Goal: Information Seeking & Learning: Learn about a topic

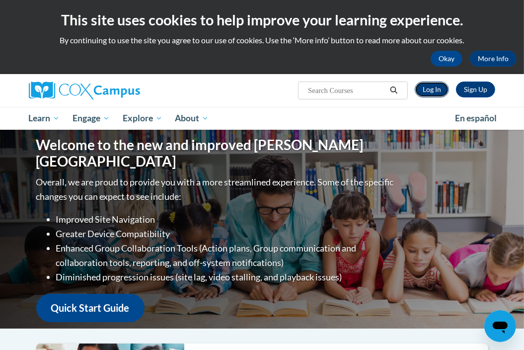
click at [437, 91] on link "Log In" at bounding box center [432, 89] width 34 height 16
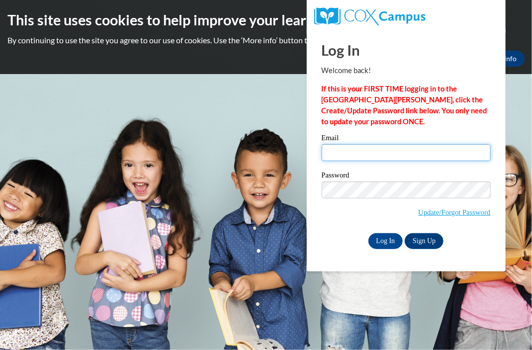
type input "mieshastuart@gmail.com"
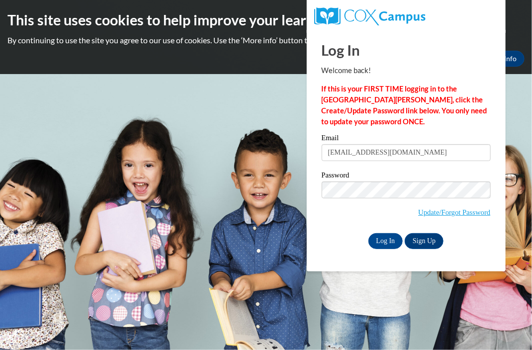
click at [377, 149] on input "mieshastuart@gmail.com" at bounding box center [405, 152] width 169 height 17
click at [385, 245] on input "Log In" at bounding box center [385, 241] width 35 height 16
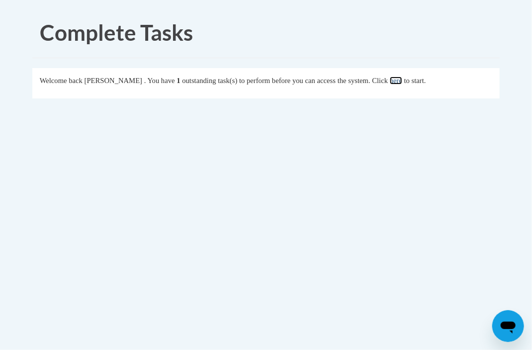
click at [402, 77] on link "here" at bounding box center [395, 81] width 12 height 8
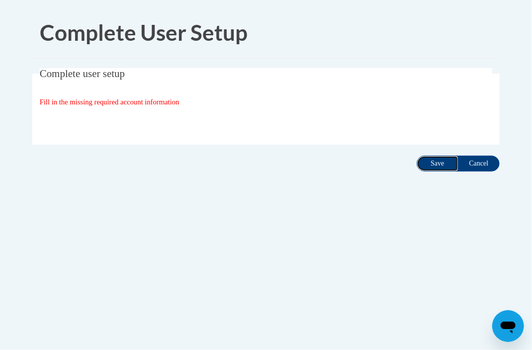
click at [432, 162] on input "Save" at bounding box center [437, 163] width 42 height 16
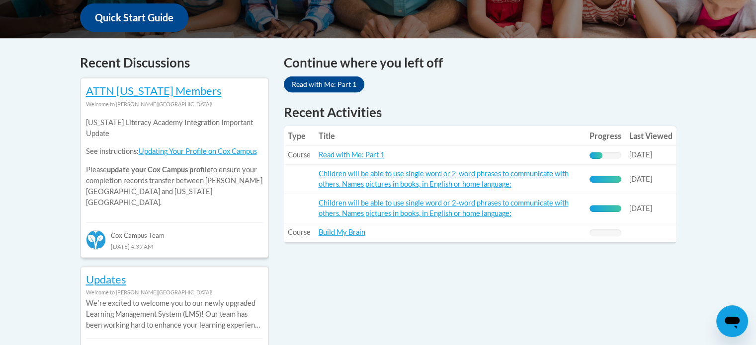
scroll to position [396, 0]
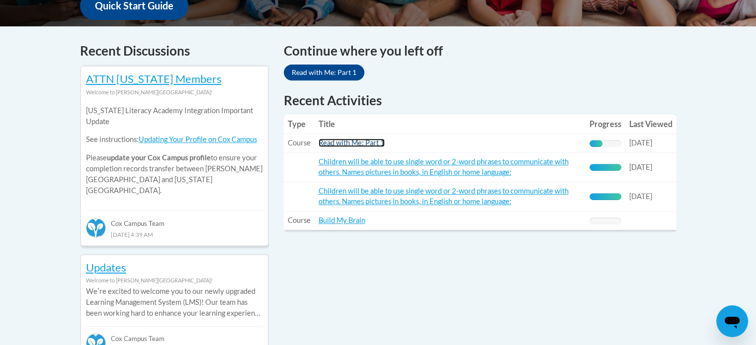
click at [345, 140] on link "Read with Me: Part 1" at bounding box center [351, 143] width 66 height 8
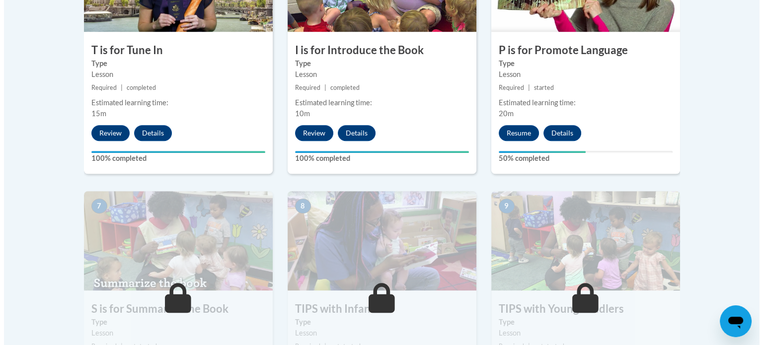
scroll to position [719, 0]
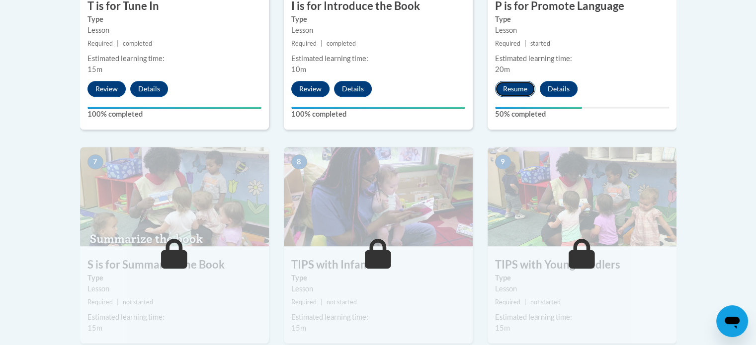
click at [520, 91] on button "Resume" at bounding box center [515, 89] width 40 height 16
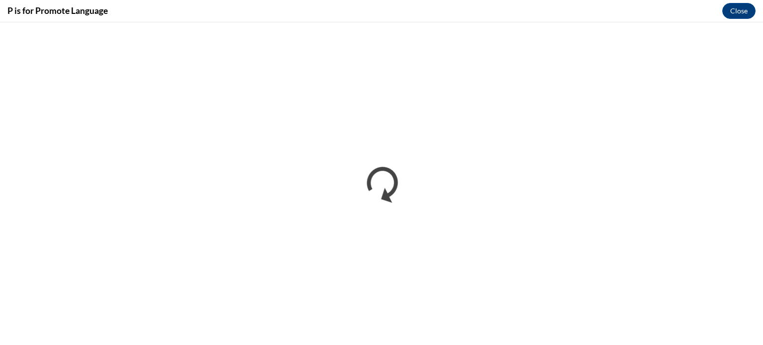
scroll to position [0, 0]
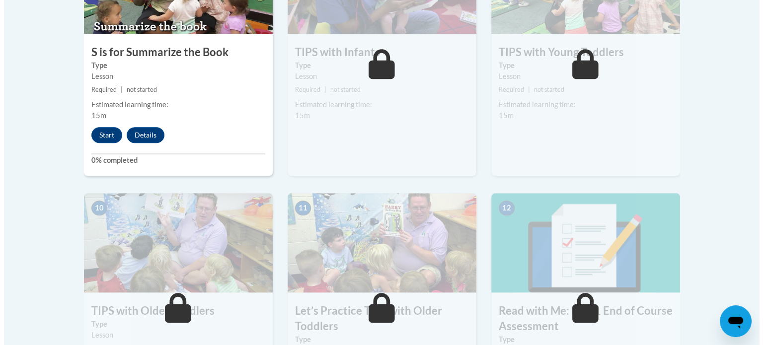
scroll to position [932, 0]
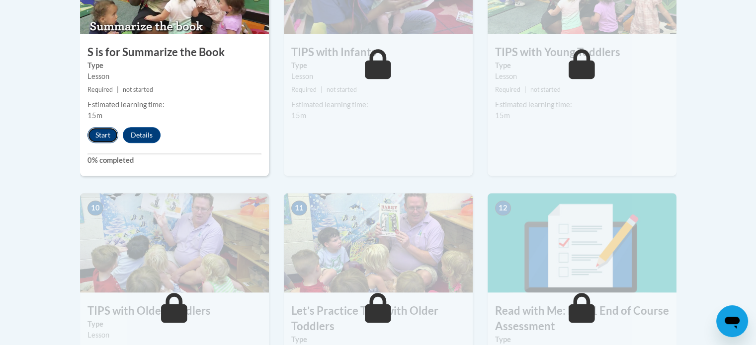
click at [99, 140] on button "Start" at bounding box center [102, 135] width 31 height 16
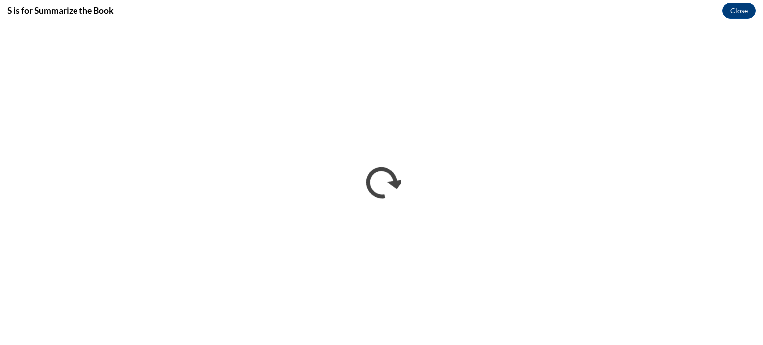
scroll to position [0, 0]
